Goal: Navigation & Orientation: Find specific page/section

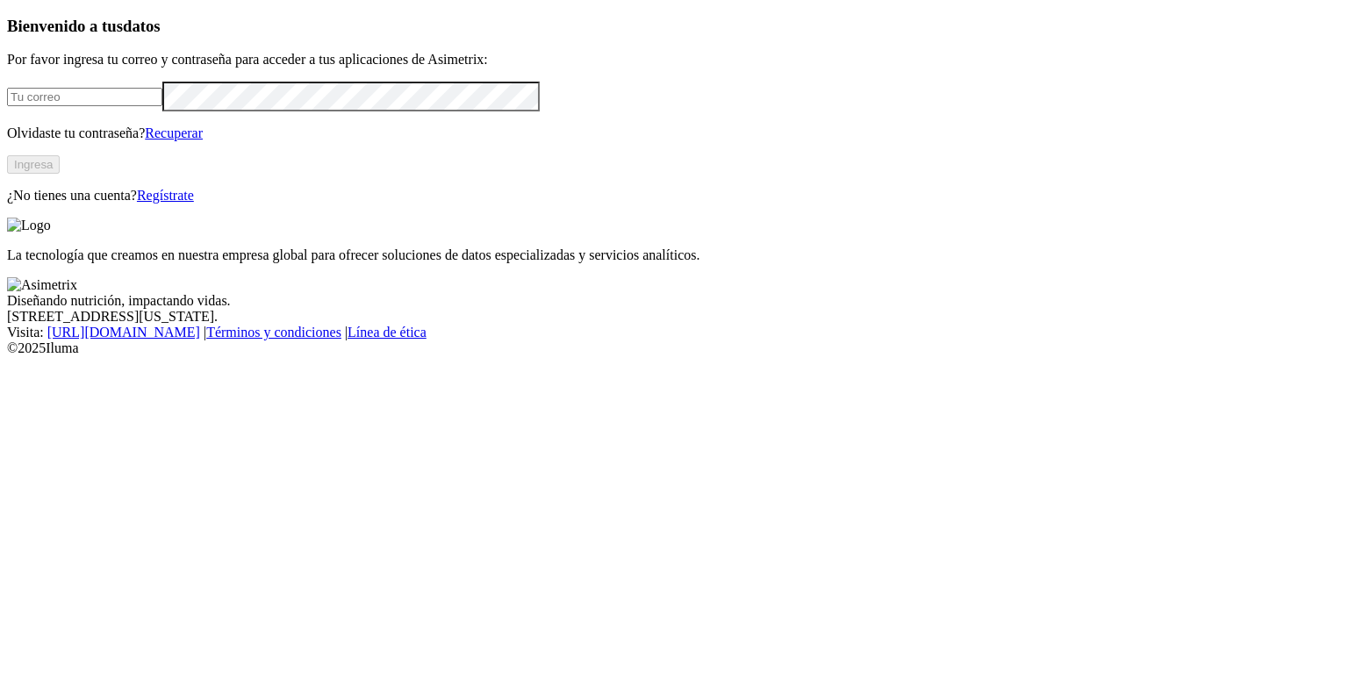
type input "[PERSON_NAME][EMAIL_ADDRESS][PERSON_NAME][DOMAIN_NAME]"
click at [179, 111] on form "[PERSON_NAME][EMAIL_ADDRESS][PERSON_NAME][DOMAIN_NAME]" at bounding box center [674, 96] width 1334 height 29
click input "submit" at bounding box center [0, 0] width 0 height 0
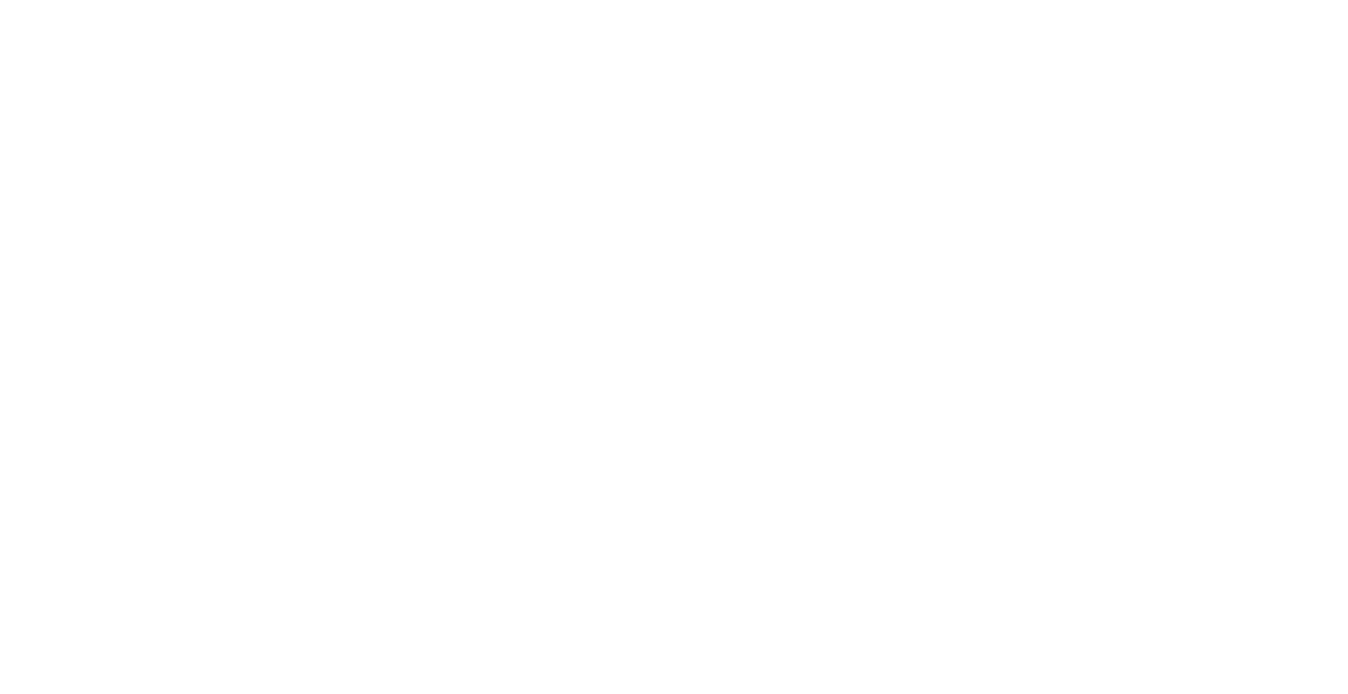
click at [21, 13] on icon at bounding box center [34, 358] width 54 height 702
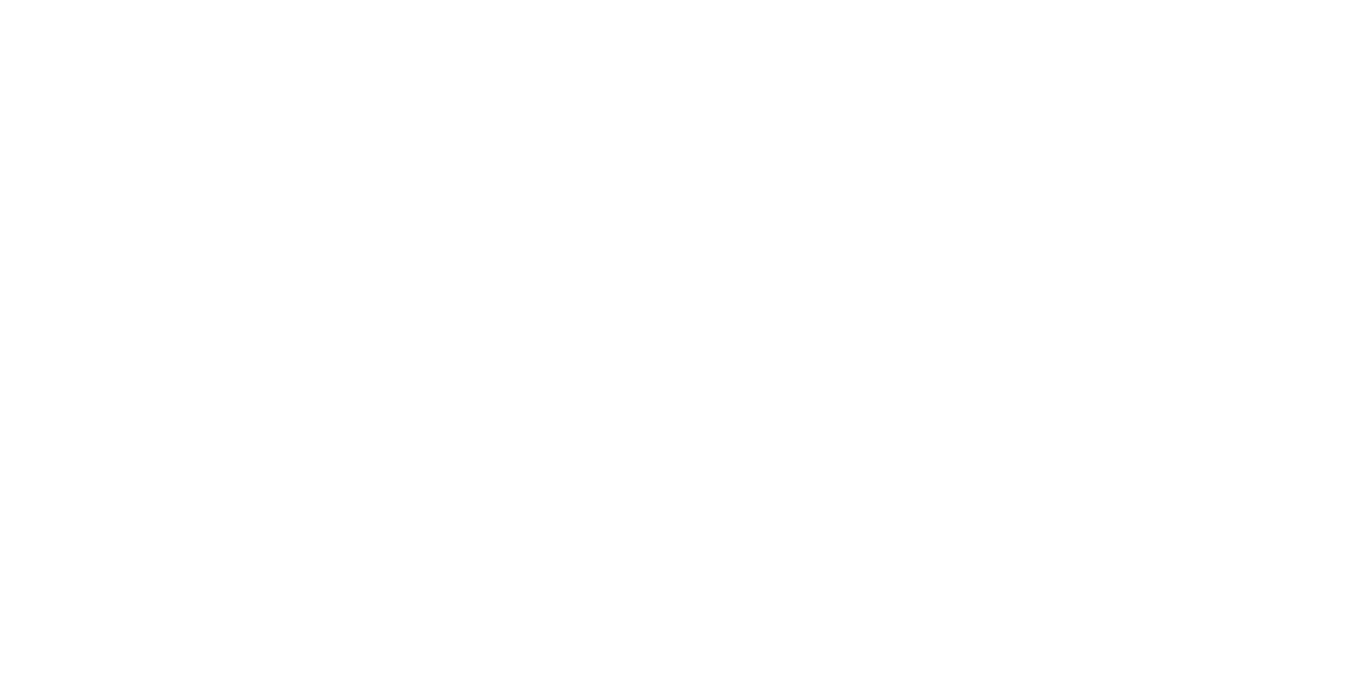
scroll to position [179, 576]
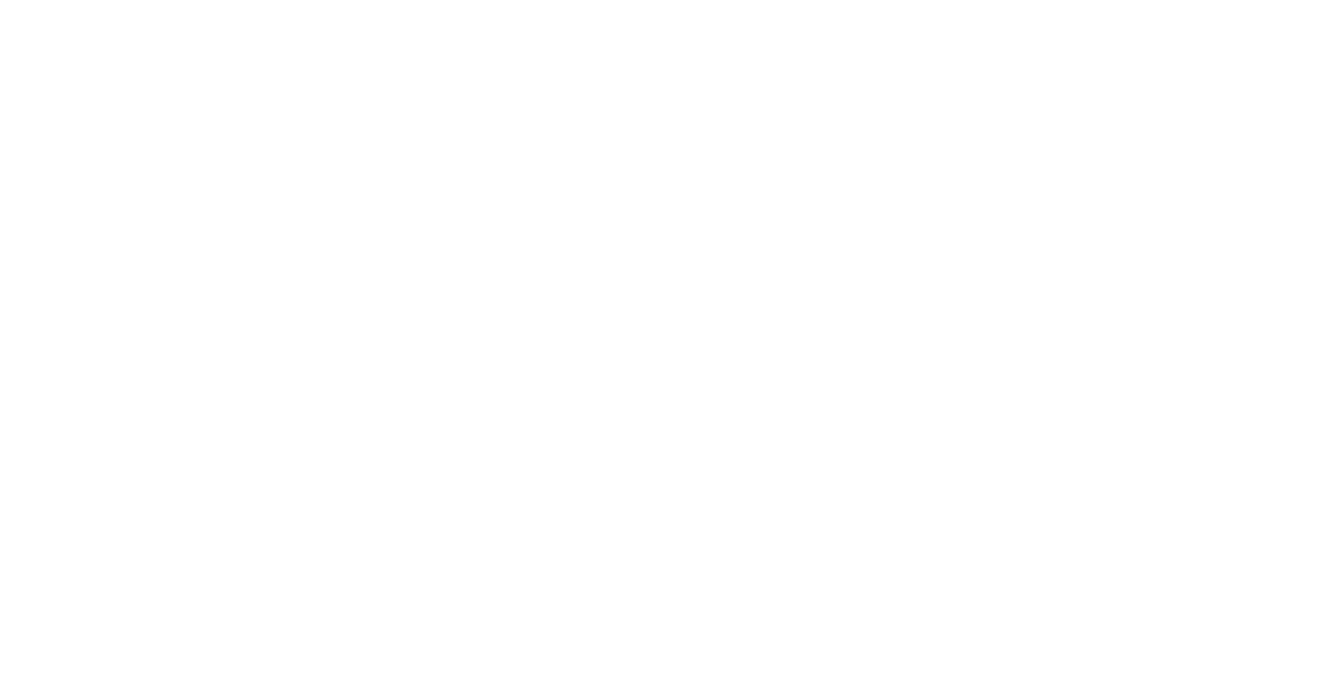
click at [17, 34] on icon at bounding box center [34, 358] width 54 height 702
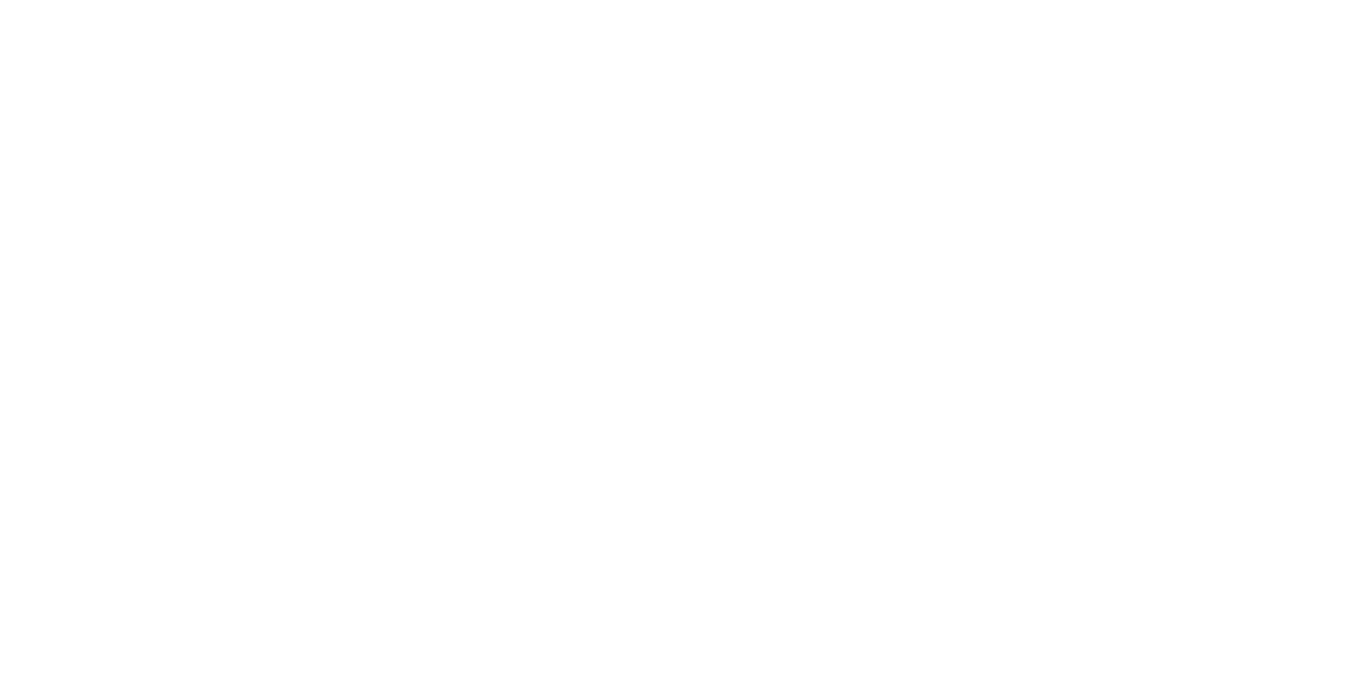
click at [30, 331] on icon at bounding box center [34, 358] width 54 height 54
